Goal: Task Accomplishment & Management: Manage account settings

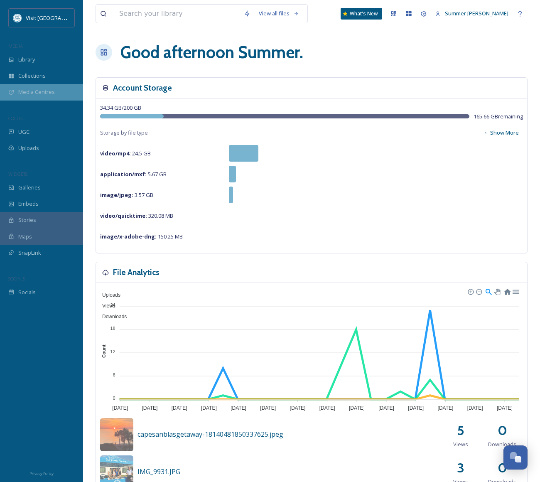
click at [26, 89] on span "Media Centres" at bounding box center [36, 92] width 37 height 8
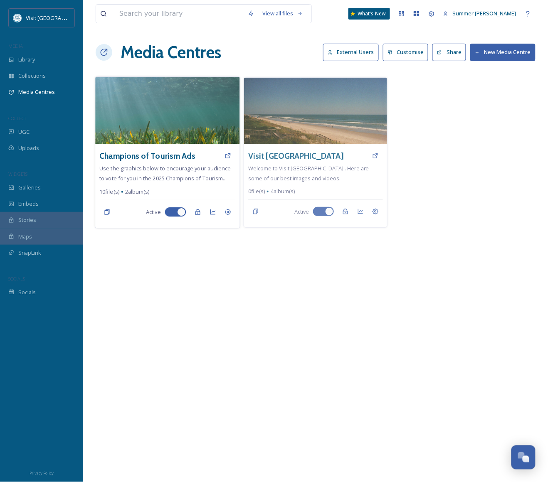
click at [162, 127] on img at bounding box center [167, 110] width 144 height 67
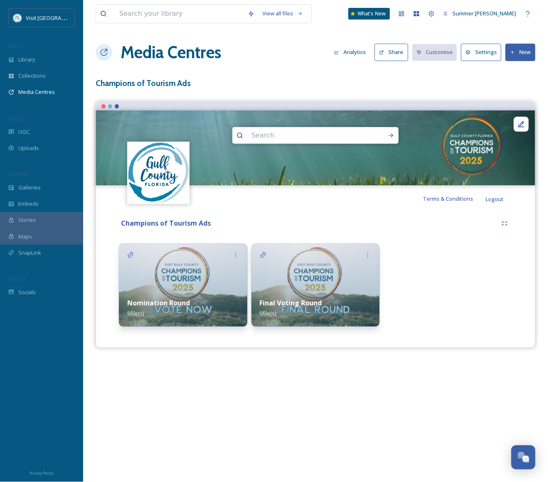
click at [296, 264] on img at bounding box center [315, 285] width 128 height 83
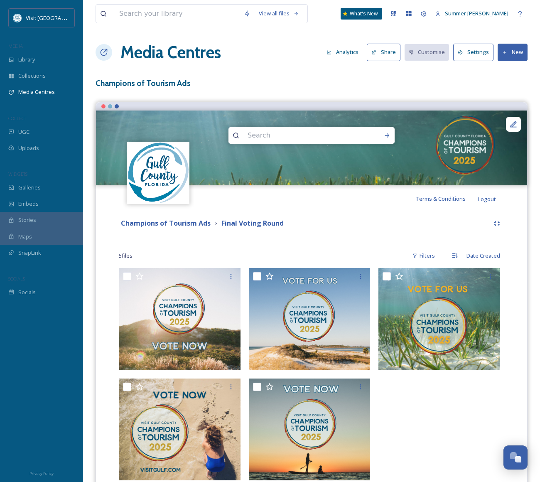
click at [470, 48] on button "Settings" at bounding box center [473, 52] width 40 height 17
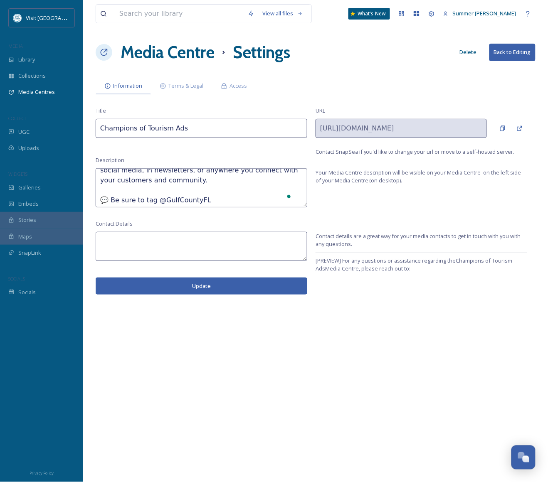
scroll to position [30, 0]
drag, startPoint x: 100, startPoint y: 176, endPoint x: 255, endPoint y: 210, distance: 158.2
click at [255, 210] on div "View all files What's New Summer Johns Media Centre Settings Delete Back to Edi…" at bounding box center [315, 241] width 465 height 482
paste textarea "and tools below to encourage your audience to vote for you in the 2025 Champion…"
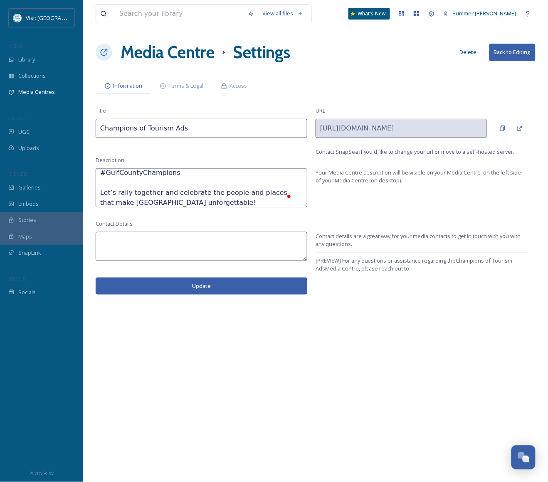
type textarea "Use the graphics and tools below to encourage your audience to vote for you in …"
drag, startPoint x: 403, startPoint y: 272, endPoint x: 344, endPoint y: 261, distance: 60.1
click at [344, 261] on span "[PREVIEW] For any questions or assistance regarding the Champions of Tourism Ad…" at bounding box center [421, 269] width 212 height 24
copy span "or any questions or assistance regarding the Champions of Tourism Ads Media Cen…"
click at [142, 239] on textarea "To enrich screen reader interactions, please activate Accessibility in Grammarl…" at bounding box center [202, 246] width 212 height 29
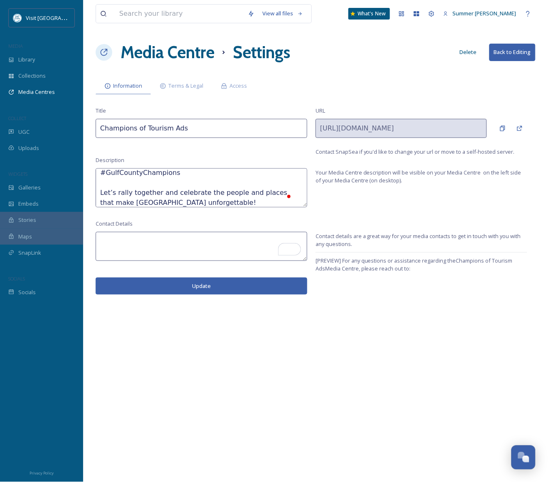
paste textarea "or any questions or assistance regarding the Champions of Tourism Ads Media Cen…"
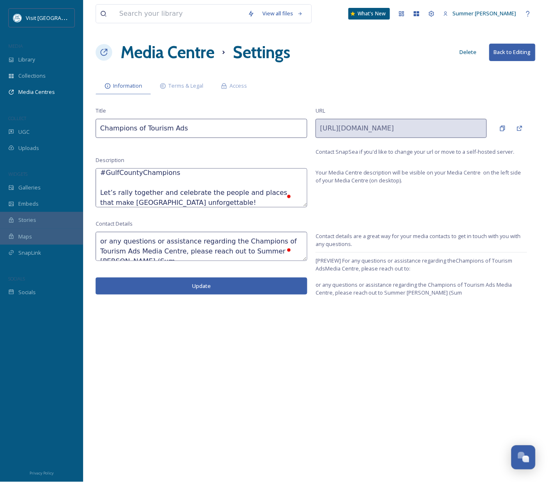
scroll to position [5, 0]
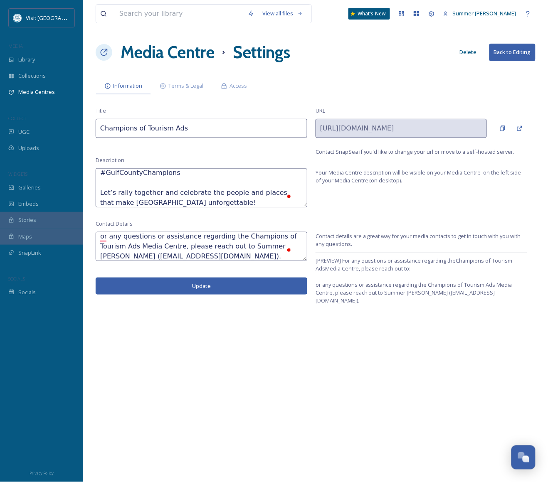
click at [180, 246] on textarea "or any questions or assistance regarding the Champions of Tourism Ads Media Cen…" at bounding box center [202, 246] width 212 height 29
click at [250, 370] on div "View all files What's New Summer Johns Media Centre Settings Delete Back to Edi…" at bounding box center [315, 241] width 465 height 482
click at [202, 283] on button "Update" at bounding box center [202, 286] width 212 height 17
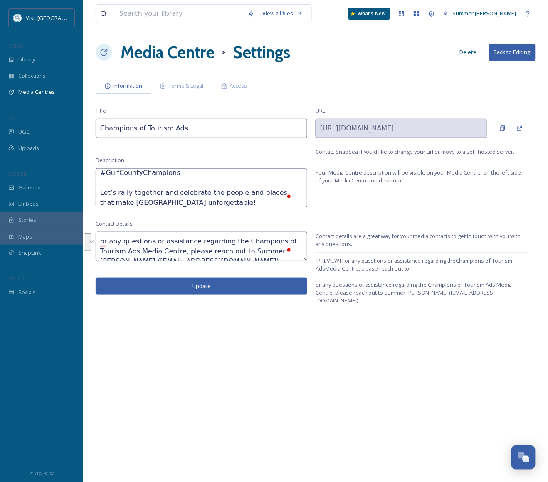
drag, startPoint x: 241, startPoint y: 249, endPoint x: 94, endPoint y: 230, distance: 147.9
click at [94, 230] on div "View all files What's New Summer Johns Media Centre Settings Delete Back to Edi…" at bounding box center [315, 241] width 465 height 482
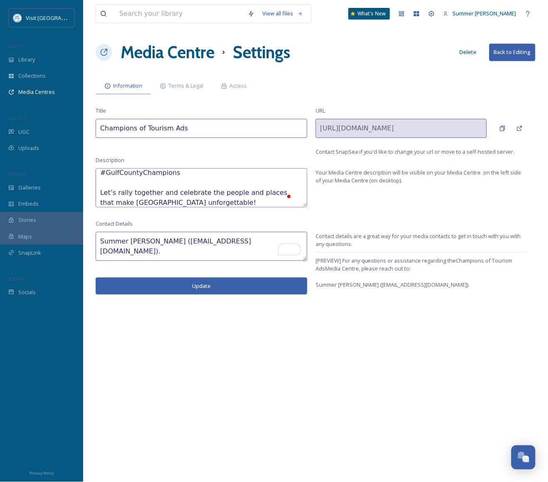
click at [158, 289] on button "Update" at bounding box center [202, 286] width 212 height 17
click at [230, 244] on textarea "Summer Johns (Summer@visitgulf.com)." at bounding box center [202, 246] width 212 height 29
type textarea "Summer [PERSON_NAME] ([EMAIL_ADDRESS][DOMAIN_NAME])"
click at [210, 285] on button "Update" at bounding box center [202, 286] width 212 height 17
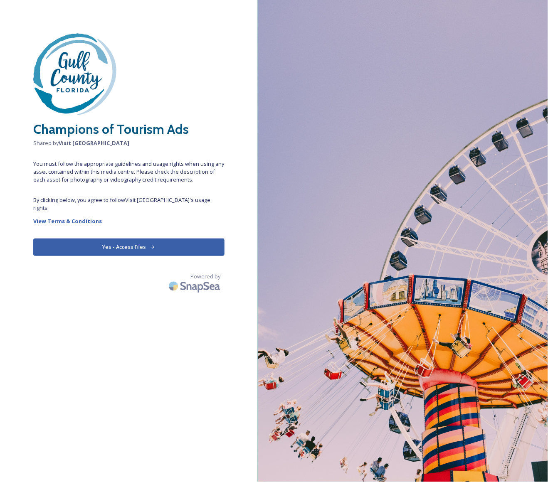
click at [110, 248] on button "Yes - Access Files" at bounding box center [128, 247] width 191 height 17
click at [114, 239] on button "Yes - Access Files" at bounding box center [128, 247] width 191 height 17
